Goal: Task Accomplishment & Management: Use online tool/utility

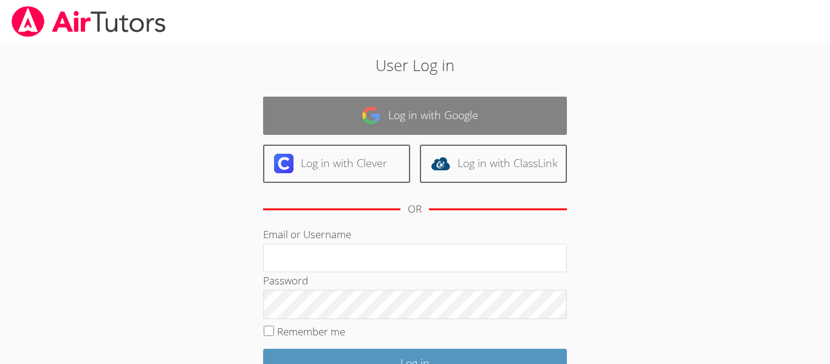
type input "[EMAIL_ADDRESS][DOMAIN_NAME]"
click at [493, 112] on link "Log in with Google" at bounding box center [415, 116] width 304 height 38
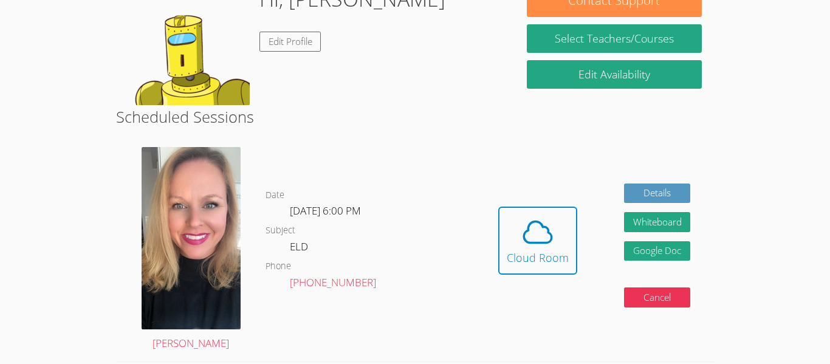
scroll to position [134, 0]
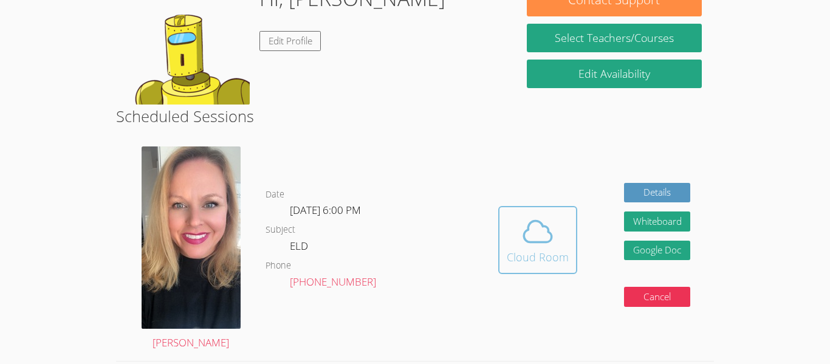
click at [529, 249] on div "Cloud Room" at bounding box center [537, 256] width 62 height 17
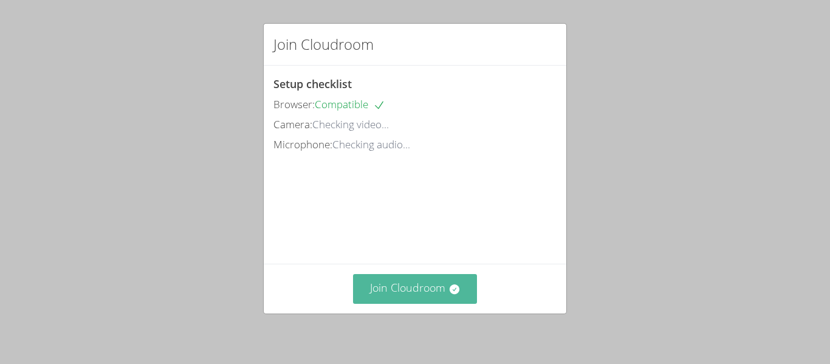
click at [457, 293] on icon at bounding box center [454, 289] width 12 height 12
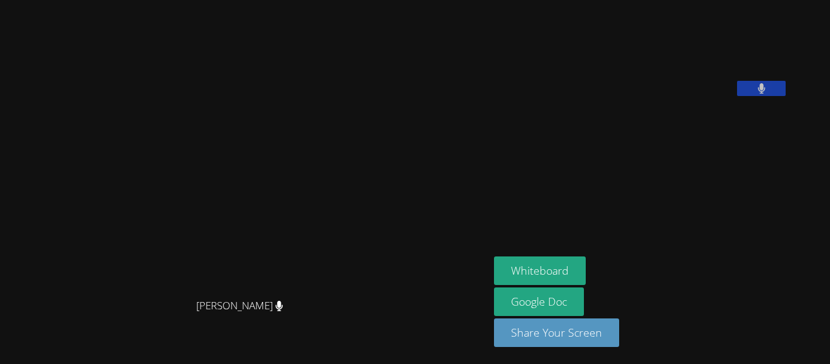
click at [785, 96] on button at bounding box center [761, 88] width 49 height 15
click at [161, 166] on video at bounding box center [245, 158] width 182 height 270
click at [196, 160] on video at bounding box center [245, 158] width 182 height 270
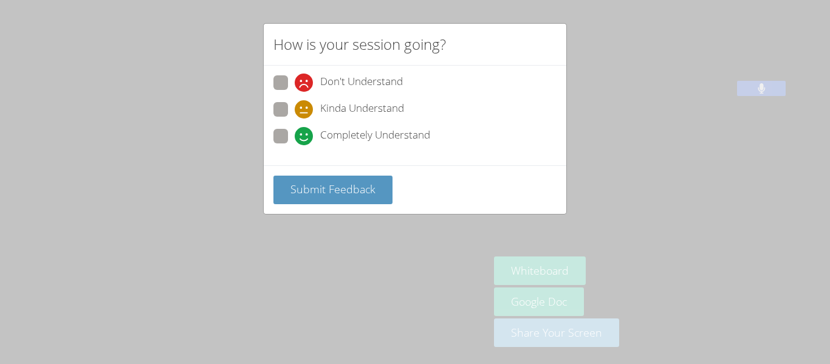
click at [295, 118] on span at bounding box center [295, 118] width 0 height 0
click at [295, 112] on input "Kinda Understand" at bounding box center [300, 107] width 10 height 10
radio input "true"
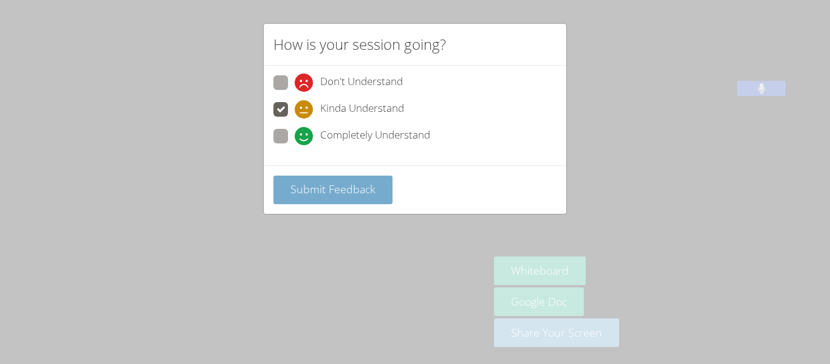
click at [291, 179] on button "Submit Feedback" at bounding box center [332, 189] width 119 height 29
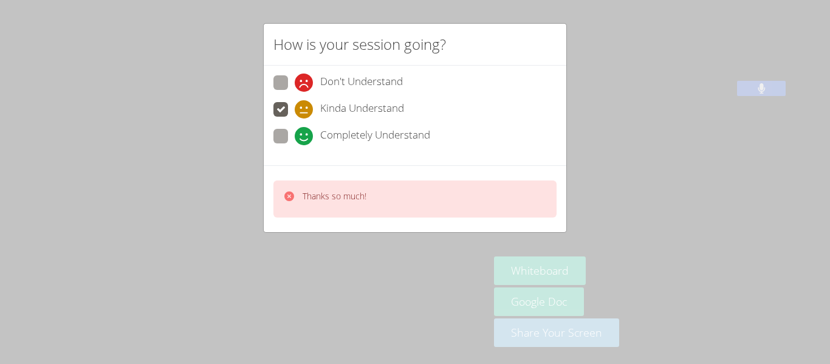
click at [234, 184] on div "How is your session going? Don't Understand Kinda Understand Completely Underst…" at bounding box center [415, 182] width 830 height 364
